Goal: Information Seeking & Learning: Find specific fact

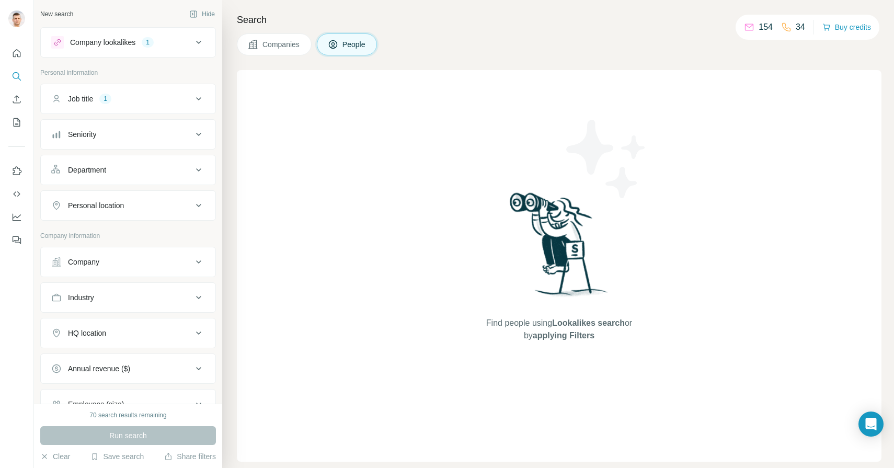
click at [196, 39] on icon at bounding box center [198, 42] width 13 height 13
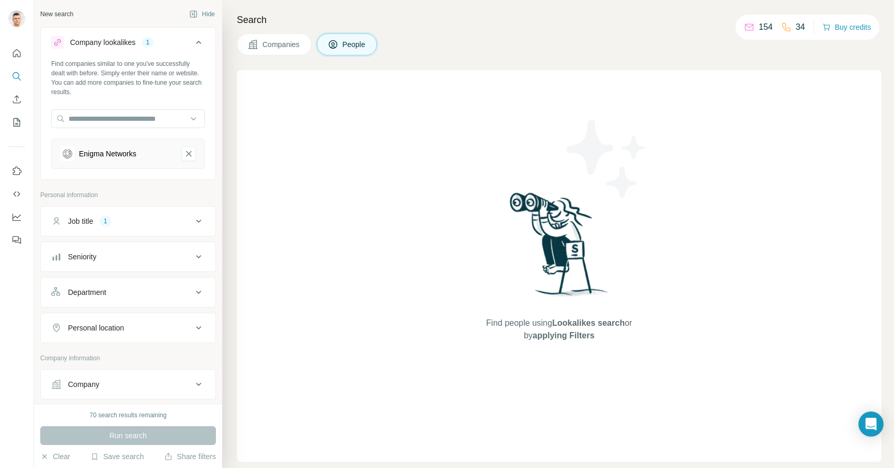
click at [290, 49] on span "Companies" at bounding box center [282, 44] width 38 height 10
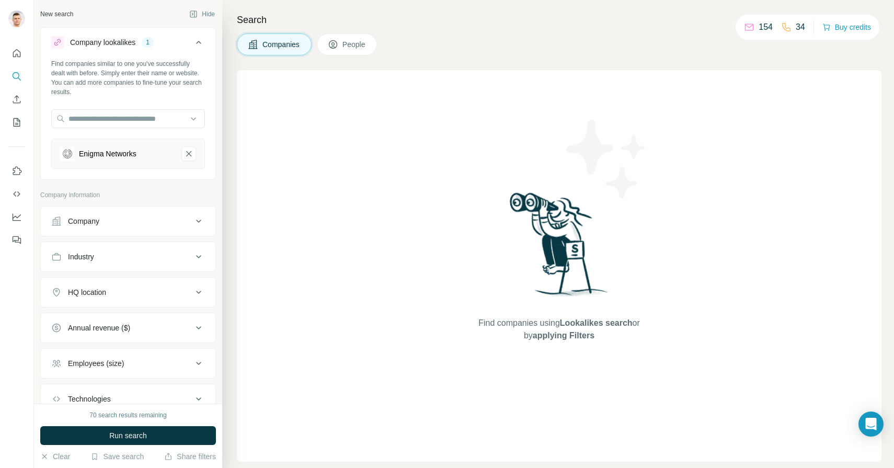
click at [349, 41] on span "People" at bounding box center [355, 44] width 24 height 10
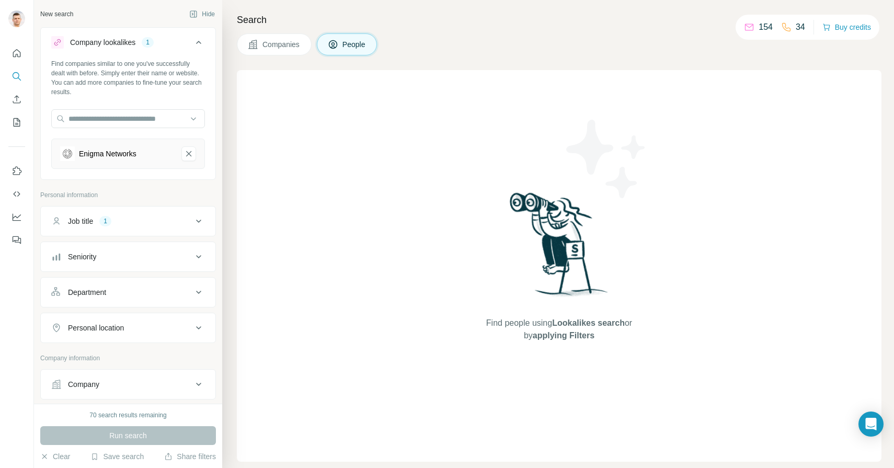
click at [155, 431] on div "Run search" at bounding box center [128, 435] width 176 height 19
click at [282, 39] on span "Companies" at bounding box center [282, 44] width 38 height 10
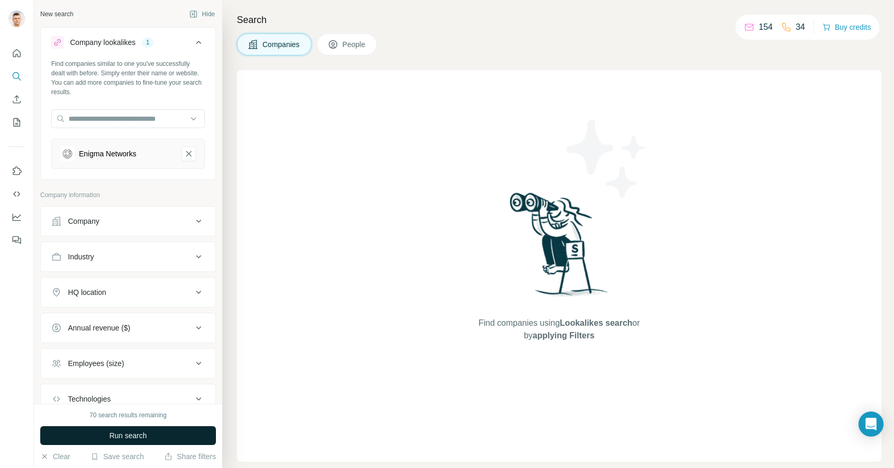
click at [146, 435] on span "Run search" at bounding box center [128, 435] width 38 height 10
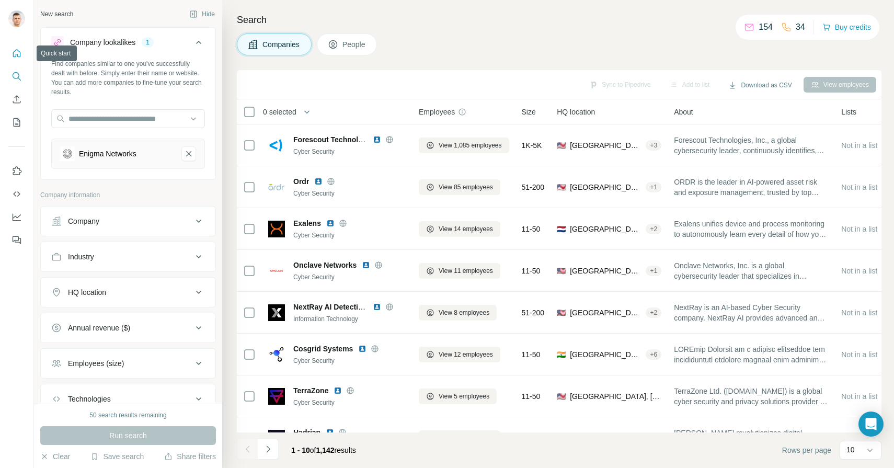
click at [16, 53] on icon "Quick start" at bounding box center [17, 53] width 10 height 10
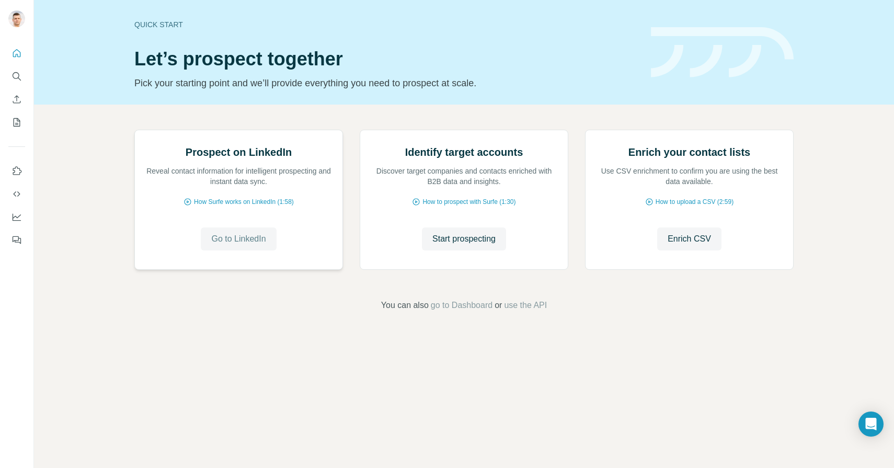
click at [247, 250] on button "Go to LinkedIn" at bounding box center [238, 238] width 75 height 23
click at [472, 250] on button "Start prospecting" at bounding box center [464, 238] width 84 height 23
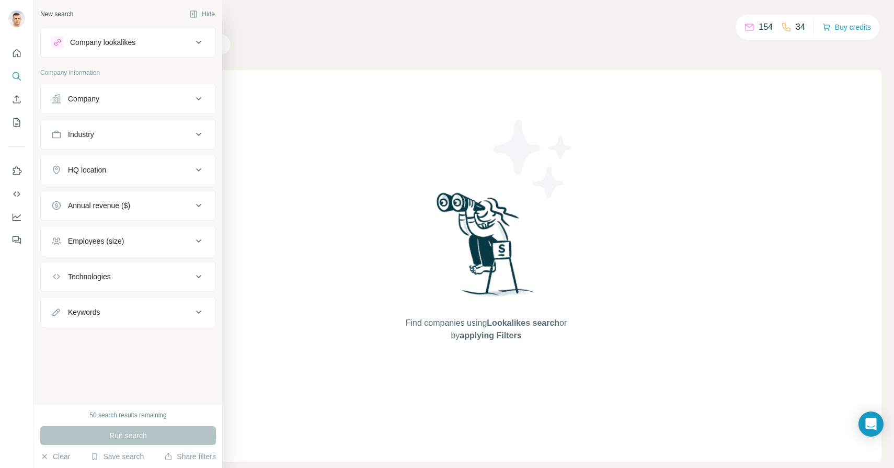
click at [106, 95] on div "Company" at bounding box center [121, 99] width 141 height 10
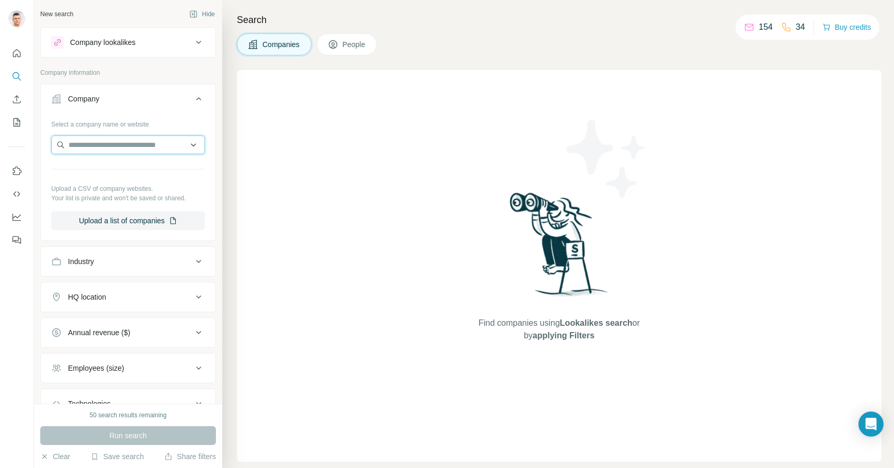
click at [116, 143] on input "text" at bounding box center [128, 144] width 154 height 19
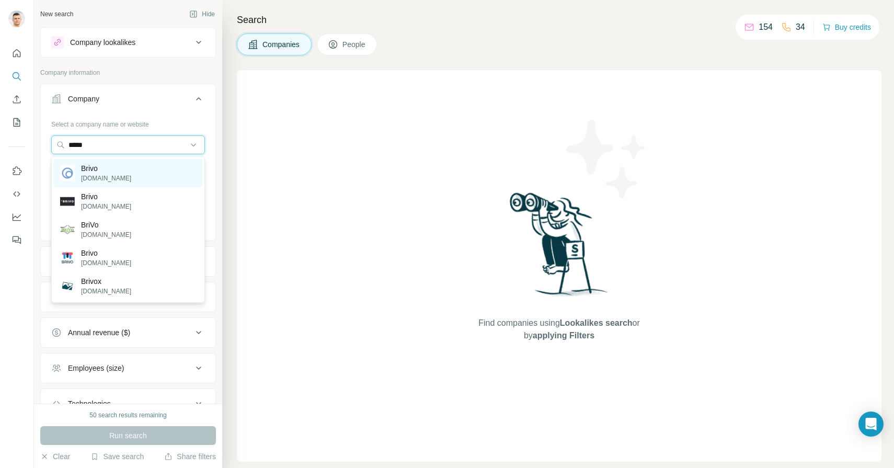
type input "*****"
click at [98, 174] on p "[DOMAIN_NAME]" at bounding box center [106, 178] width 50 height 9
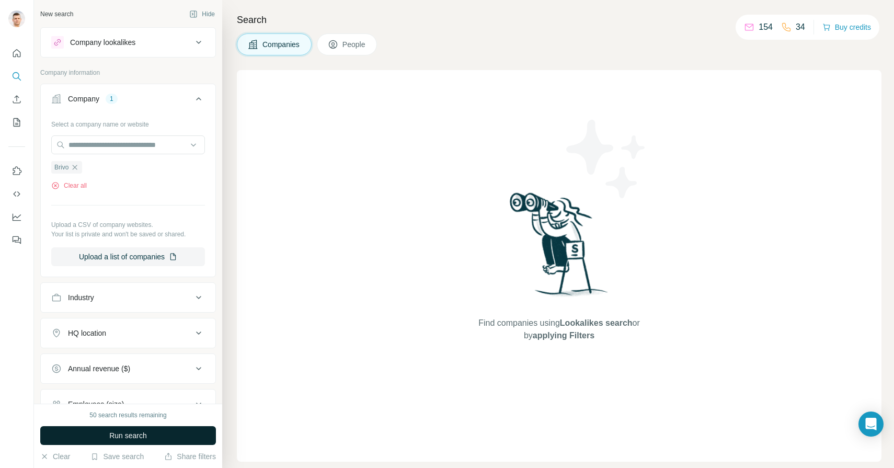
click at [144, 439] on span "Run search" at bounding box center [128, 435] width 38 height 10
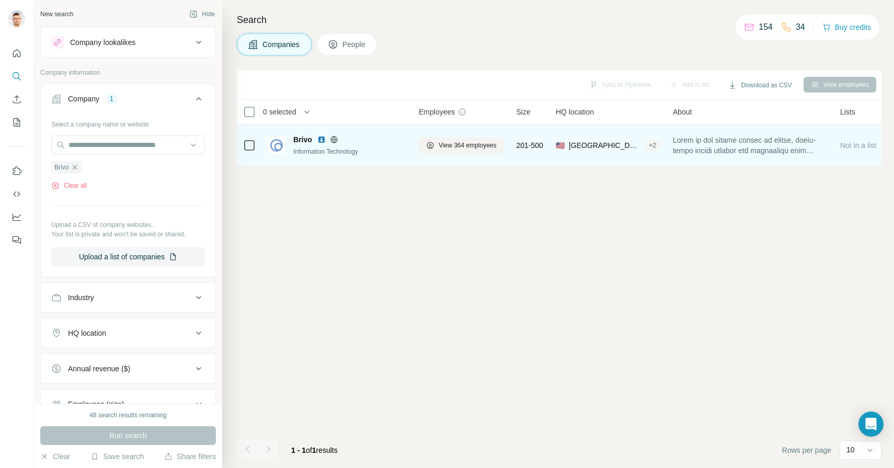
click at [303, 139] on span "Brivo" at bounding box center [302, 139] width 19 height 10
click at [484, 146] on span "View 364 employees" at bounding box center [468, 145] width 58 height 9
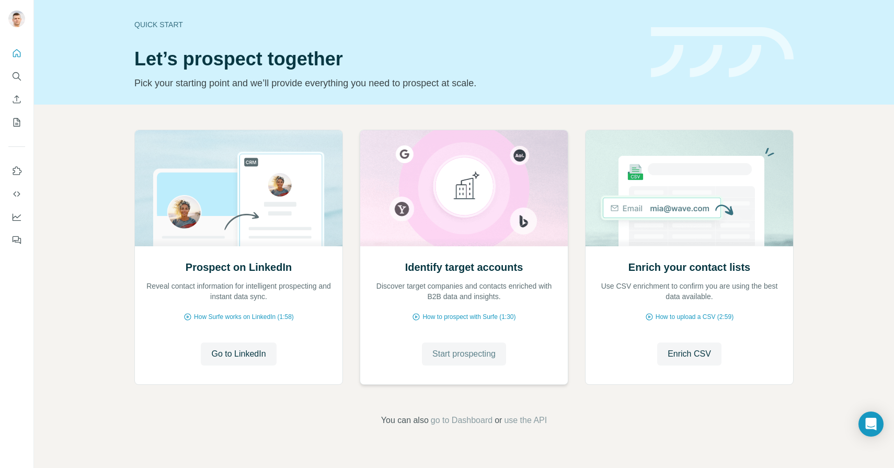
click at [433, 355] on span "Start prospecting" at bounding box center [463, 354] width 63 height 13
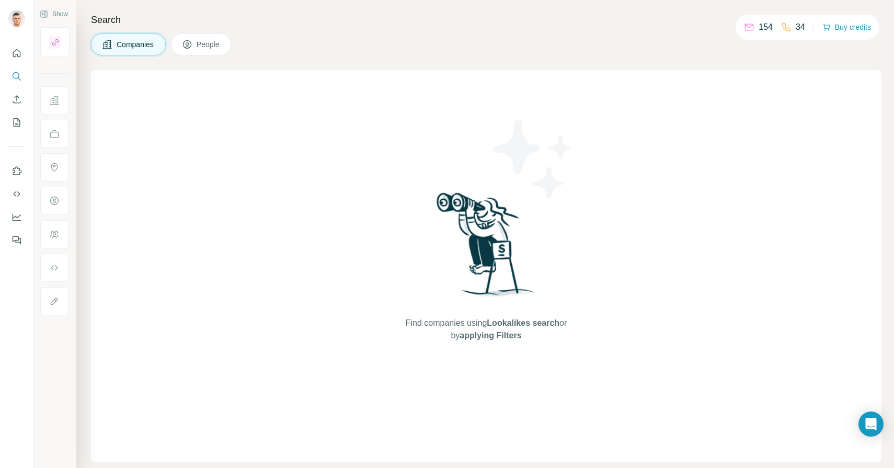
click at [203, 43] on span "People" at bounding box center [209, 44] width 24 height 10
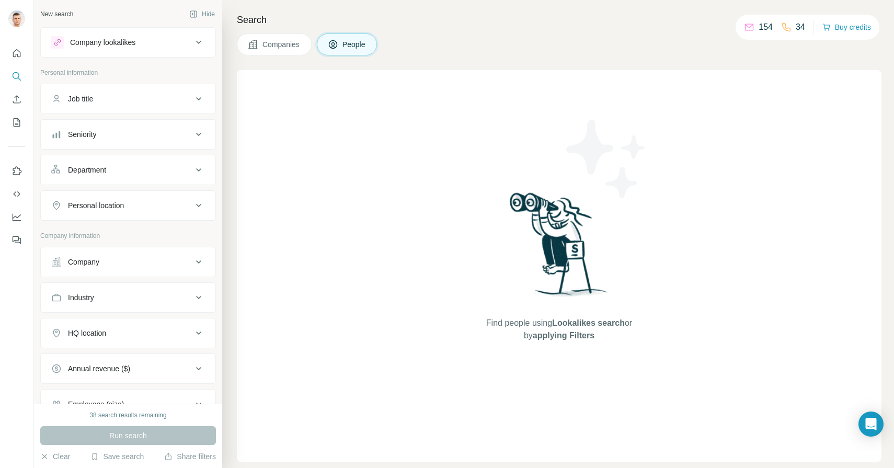
click at [195, 39] on icon at bounding box center [198, 42] width 13 height 13
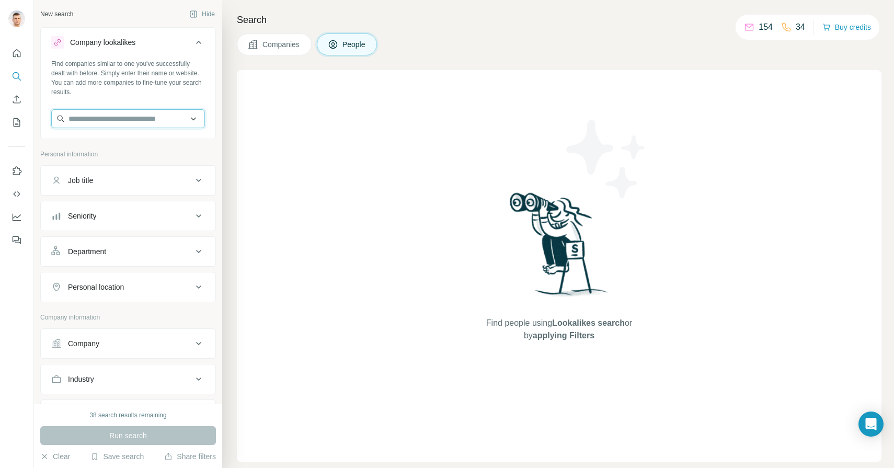
click at [169, 120] on input "text" at bounding box center [128, 118] width 154 height 19
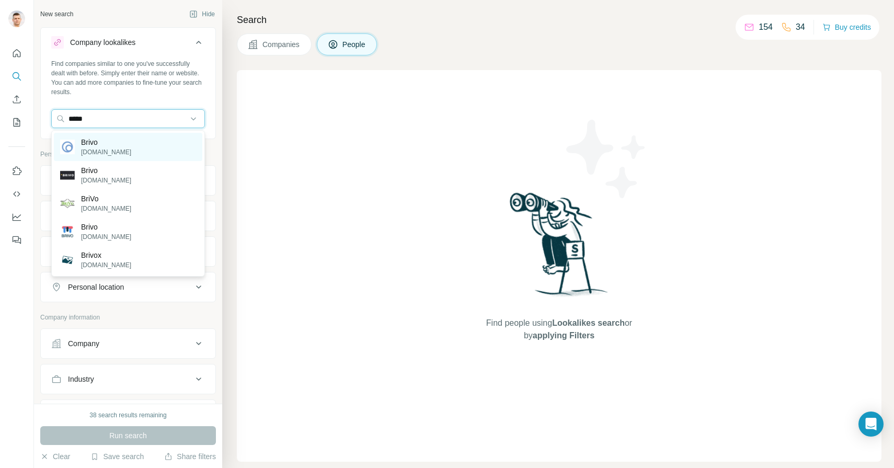
type input "*****"
click at [121, 145] on div "Brivo [DOMAIN_NAME]" at bounding box center [128, 147] width 149 height 28
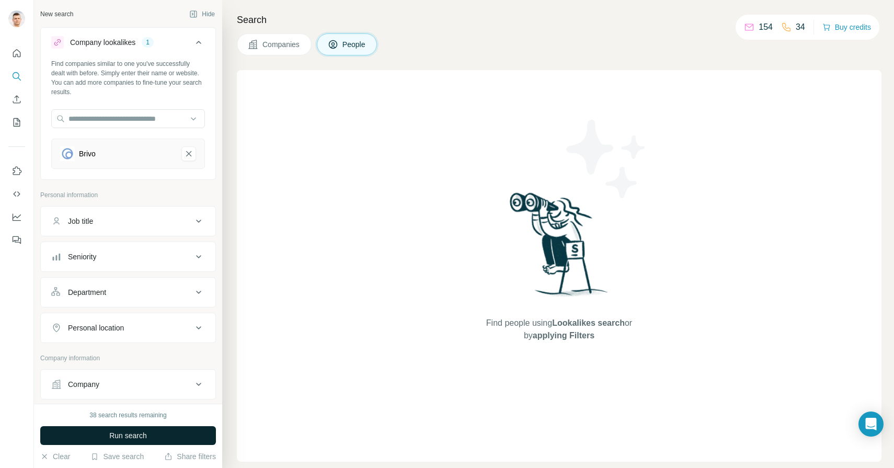
click at [146, 434] on span "Run search" at bounding box center [128, 435] width 38 height 10
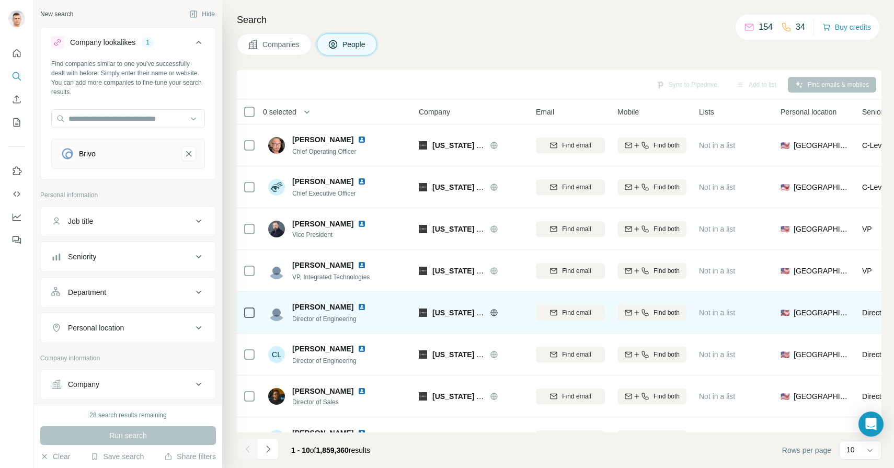
click at [358, 305] on img at bounding box center [362, 307] width 8 height 8
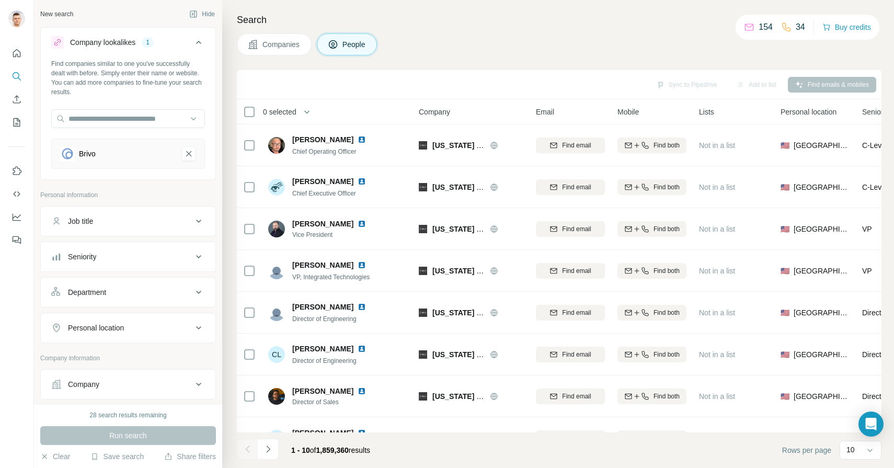
click at [188, 223] on div "Job title" at bounding box center [121, 221] width 141 height 10
click at [154, 248] on input "text" at bounding box center [117, 247] width 133 height 19
type input "***"
click at [198, 219] on icon at bounding box center [198, 221] width 13 height 13
click at [154, 225] on div "Job title" at bounding box center [121, 221] width 141 height 10
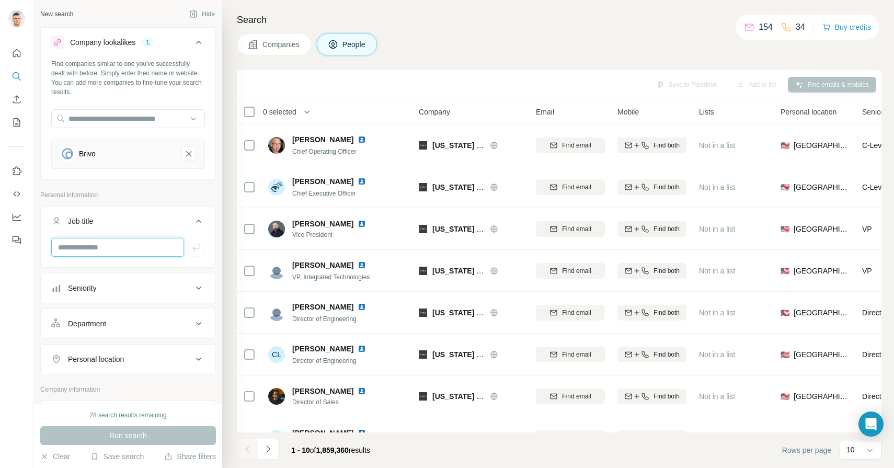
click at [152, 249] on input "text" at bounding box center [117, 247] width 133 height 19
type input "***"
click at [196, 248] on icon "button" at bounding box center [196, 247] width 10 height 10
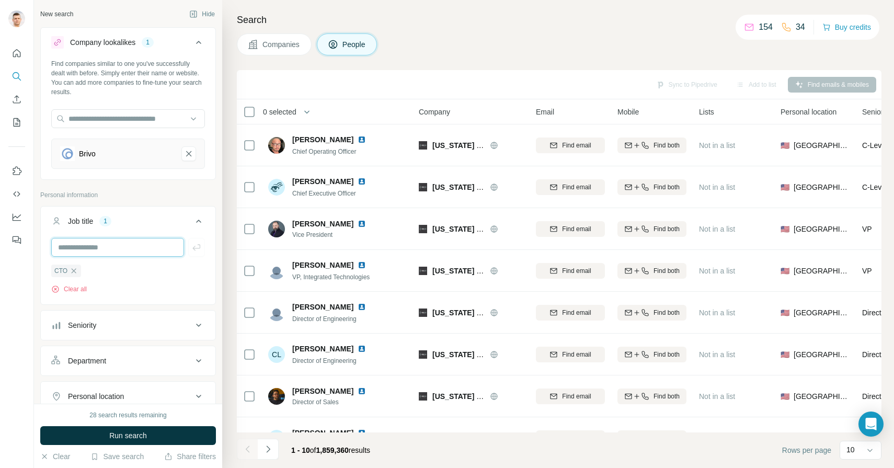
click at [123, 251] on input "text" at bounding box center [117, 247] width 133 height 19
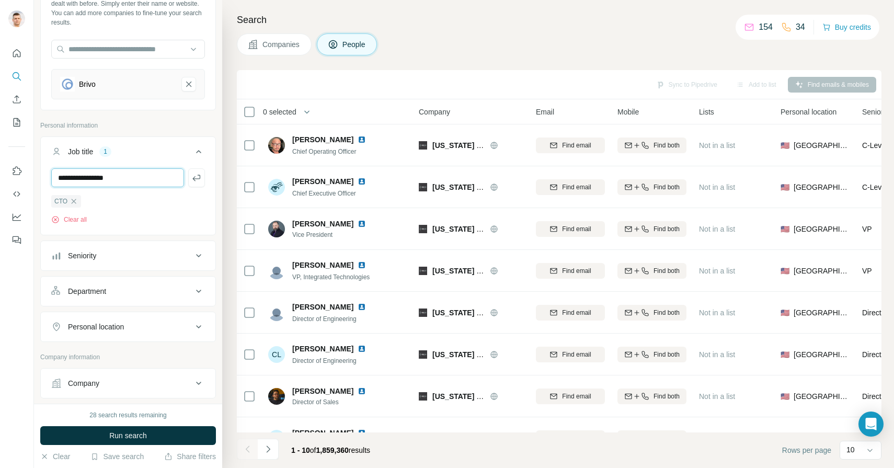
scroll to position [72, 0]
type input "**********"
click at [200, 326] on icon at bounding box center [198, 324] width 13 height 13
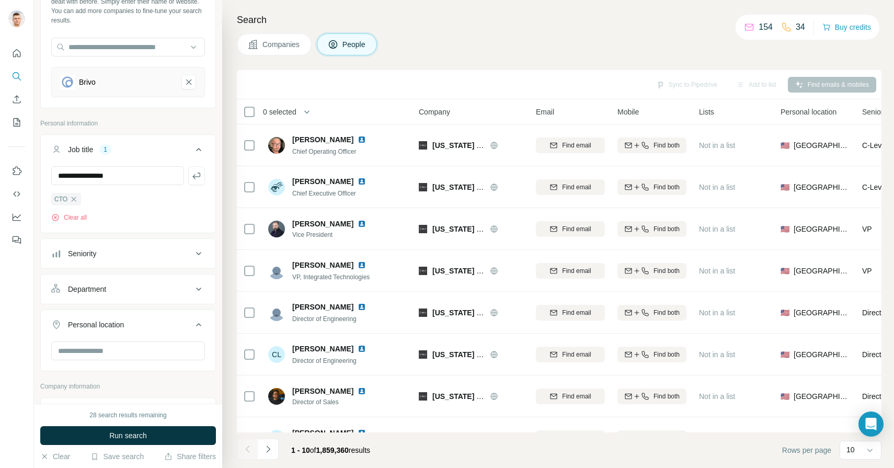
click at [195, 324] on icon at bounding box center [198, 324] width 13 height 13
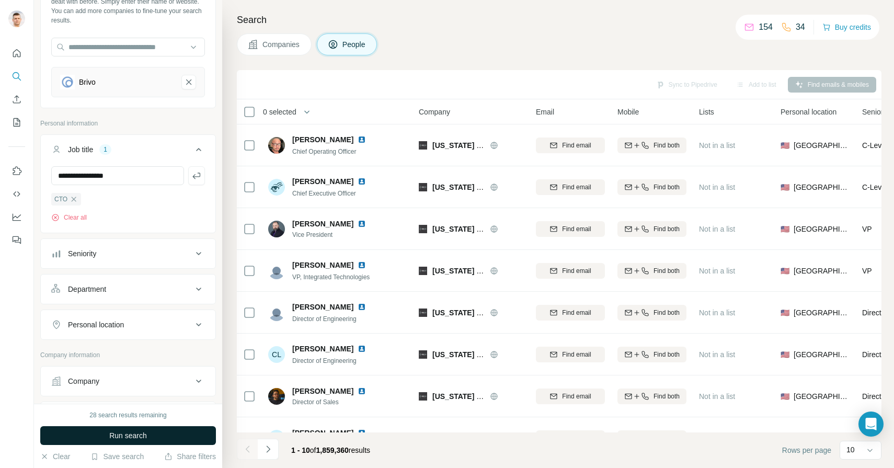
click at [139, 430] on span "Run search" at bounding box center [128, 435] width 38 height 10
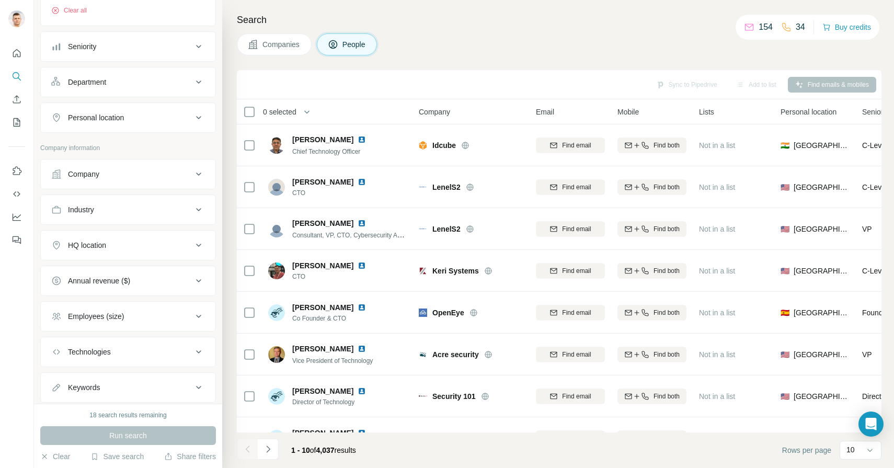
scroll to position [307, 0]
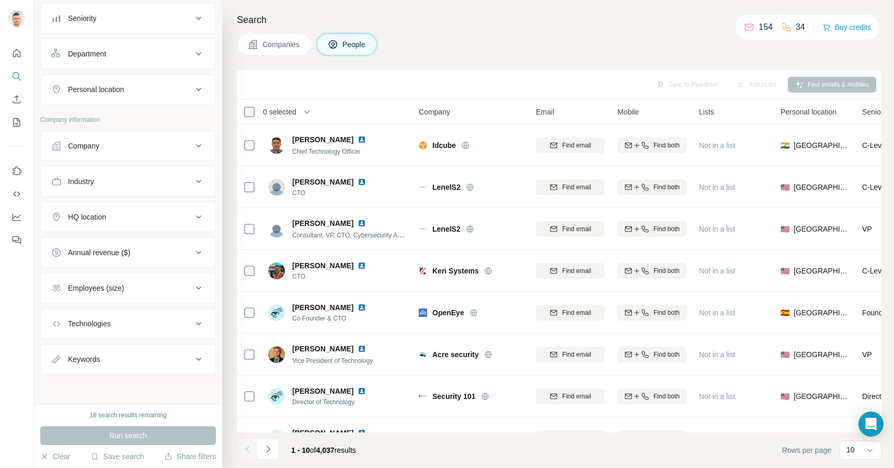
click at [200, 289] on icon at bounding box center [198, 288] width 13 height 13
click at [61, 350] on icon at bounding box center [57, 350] width 13 height 13
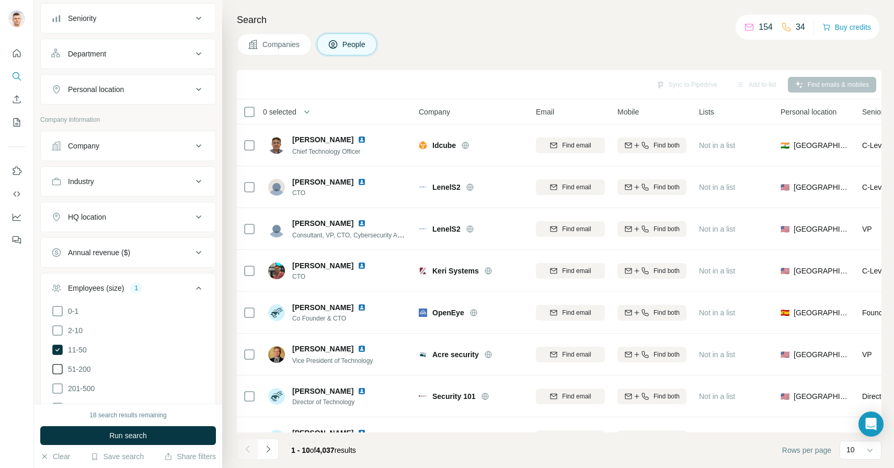
click at [60, 369] on icon at bounding box center [57, 369] width 13 height 13
click at [59, 332] on icon at bounding box center [57, 330] width 13 height 13
click at [108, 431] on button "Run search" at bounding box center [128, 435] width 176 height 19
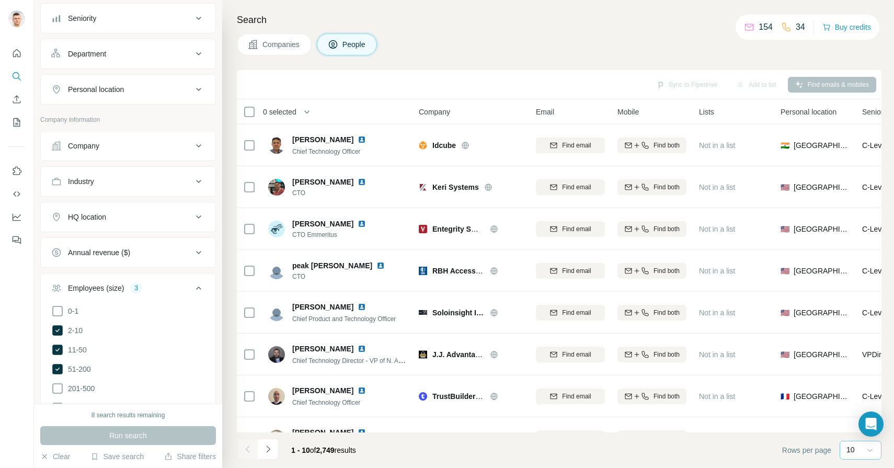
click at [870, 450] on icon at bounding box center [870, 450] width 10 height 10
click at [855, 370] on p "60" at bounding box center [853, 370] width 8 height 10
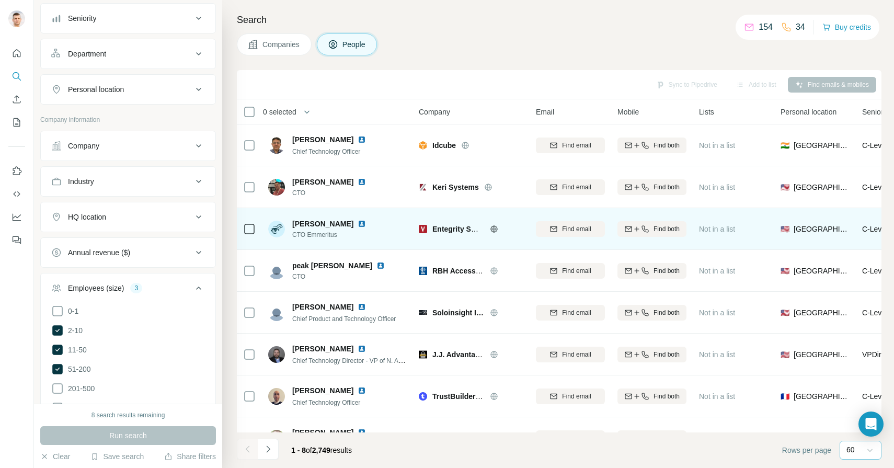
scroll to position [27, 0]
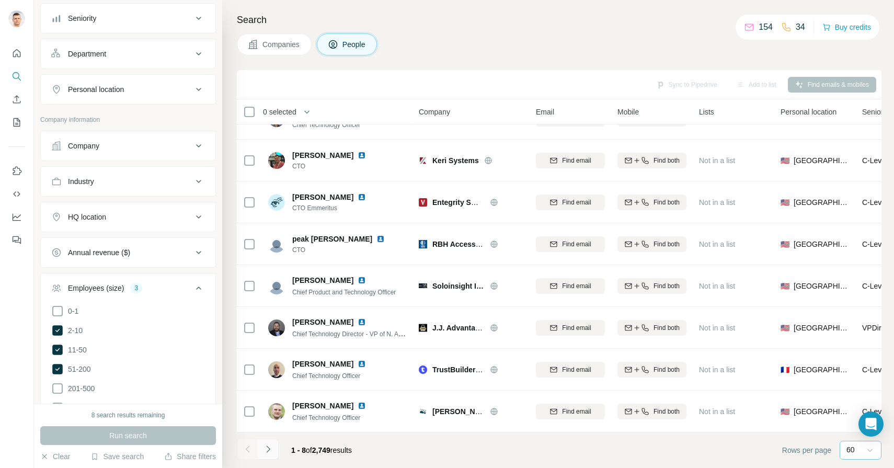
click at [272, 453] on icon "Navigate to next page" at bounding box center [268, 449] width 10 height 10
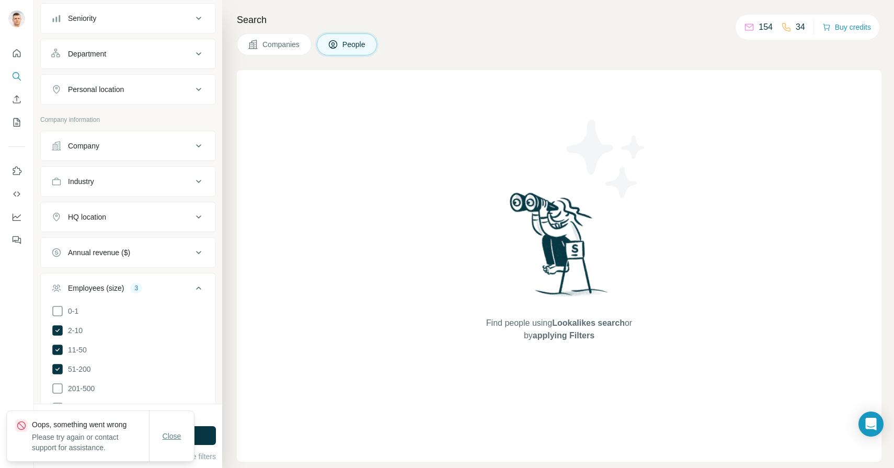
click at [178, 432] on span "Close" at bounding box center [172, 436] width 19 height 10
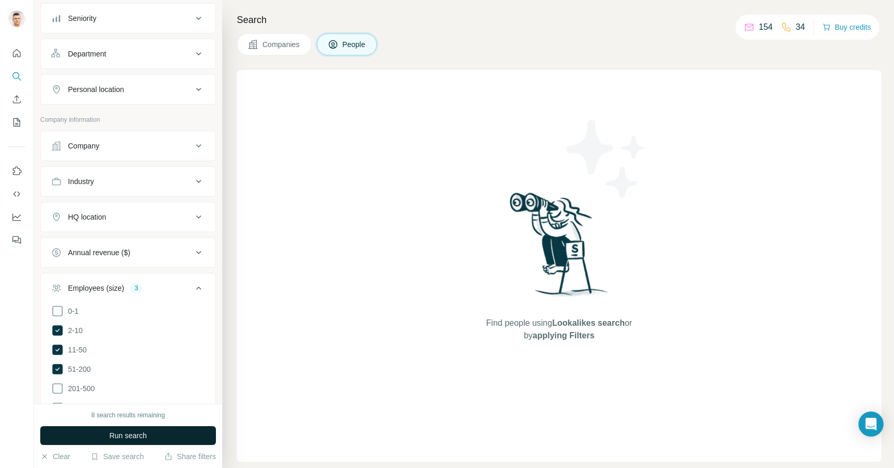
click at [136, 439] on span "Run search" at bounding box center [128, 435] width 38 height 10
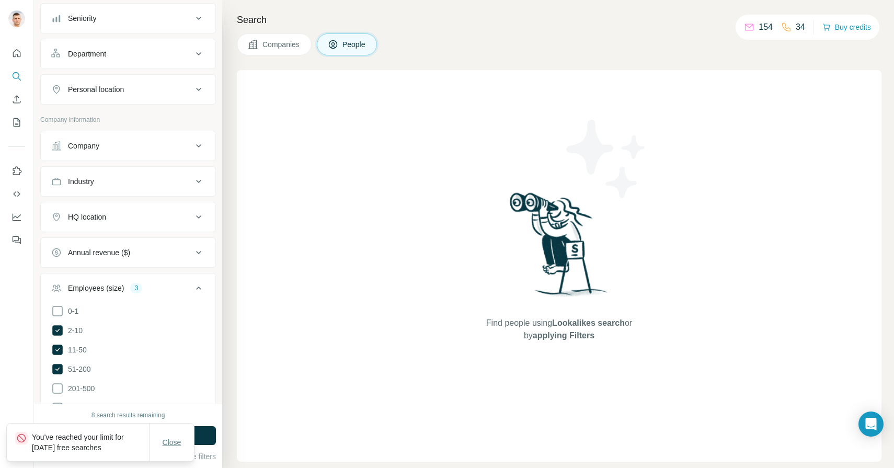
click at [177, 439] on span "Close" at bounding box center [172, 442] width 19 height 10
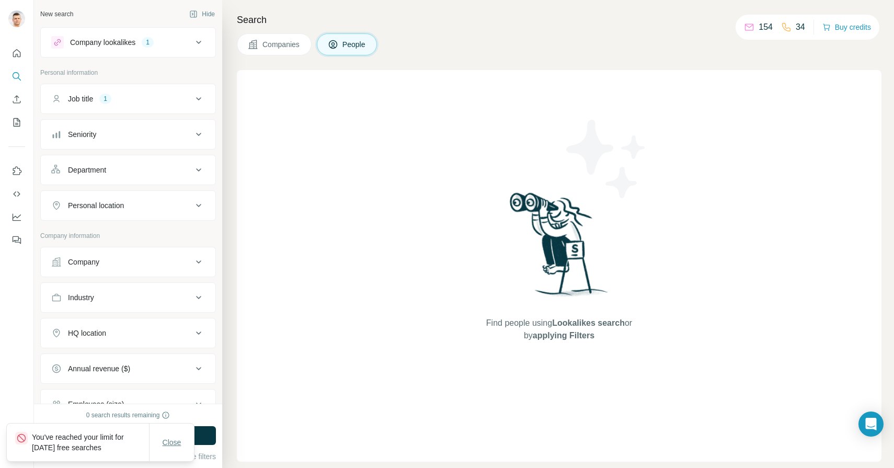
click at [172, 443] on span "Close" at bounding box center [172, 442] width 19 height 10
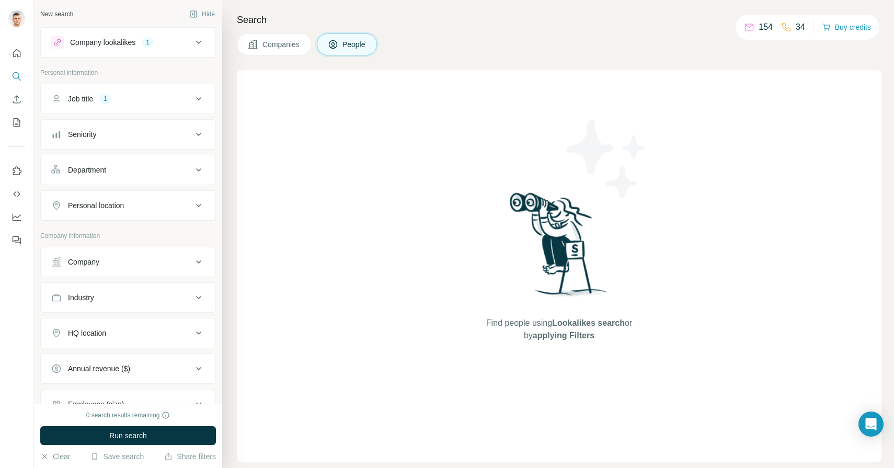
click at [204, 301] on icon at bounding box center [198, 297] width 13 height 13
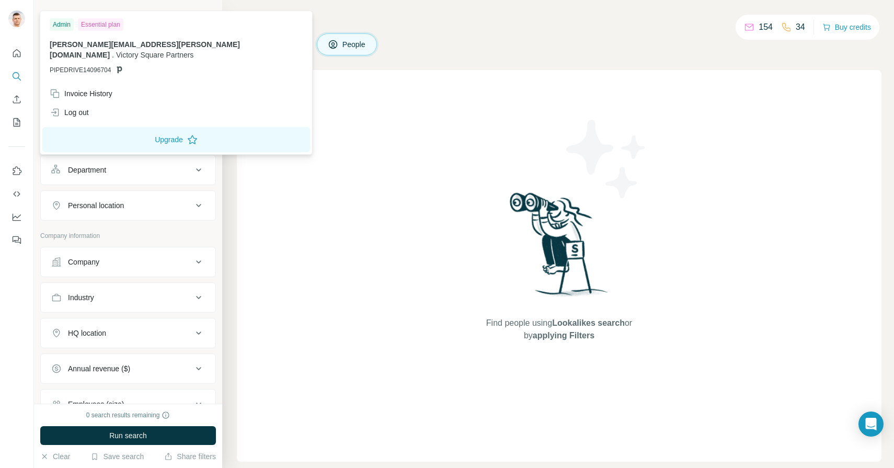
click at [24, 22] on img at bounding box center [16, 18] width 17 height 17
click at [121, 128] on button "Upgrade" at bounding box center [176, 139] width 268 height 25
